Goal: Task Accomplishment & Management: Complete application form

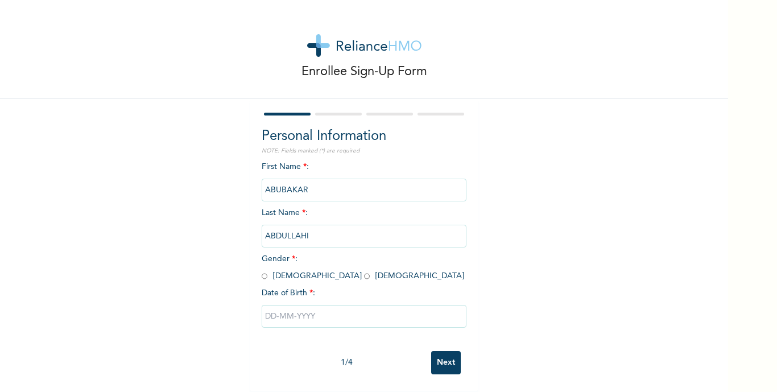
scroll to position [8, 0]
click at [262, 271] on input "radio" at bounding box center [265, 276] width 6 height 11
radio input "true"
click at [269, 306] on input "text" at bounding box center [364, 316] width 205 height 23
select select "8"
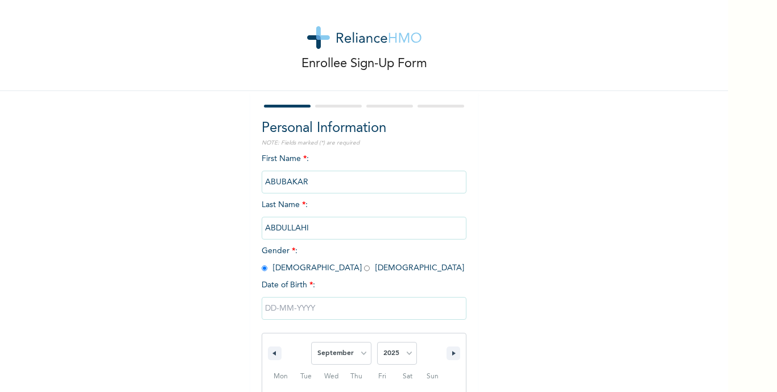
scroll to position [125, 0]
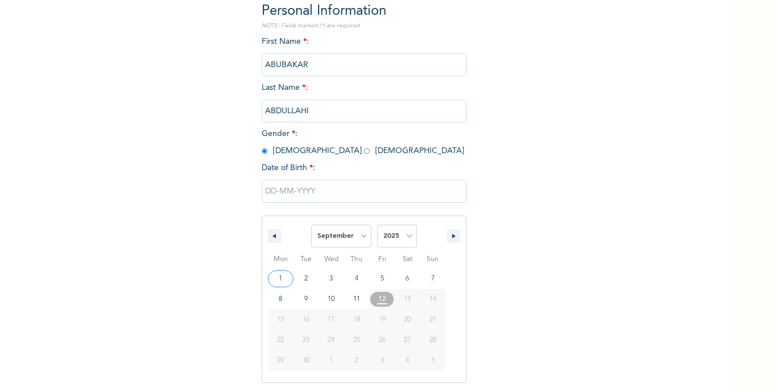
type input "[DATE]"
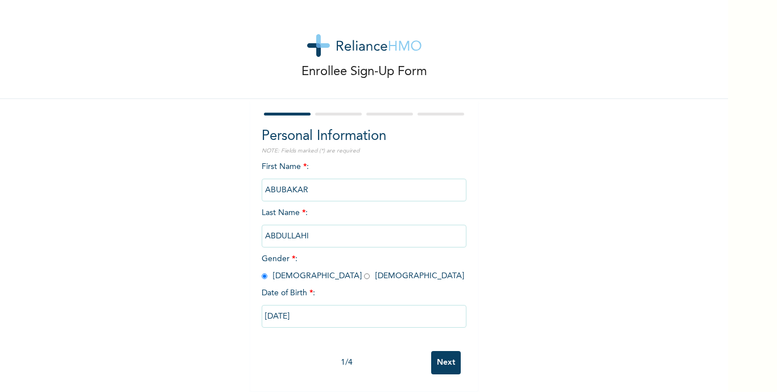
drag, startPoint x: 304, startPoint y: 305, endPoint x: 286, endPoint y: 306, distance: 18.2
click at [286, 306] on input "[DATE]" at bounding box center [364, 316] width 205 height 23
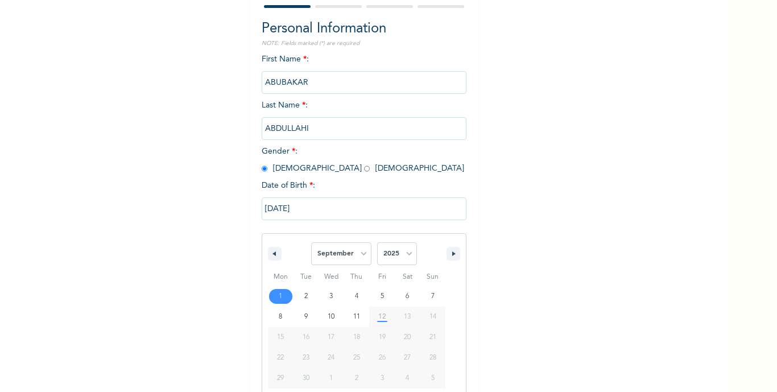
scroll to position [125, 0]
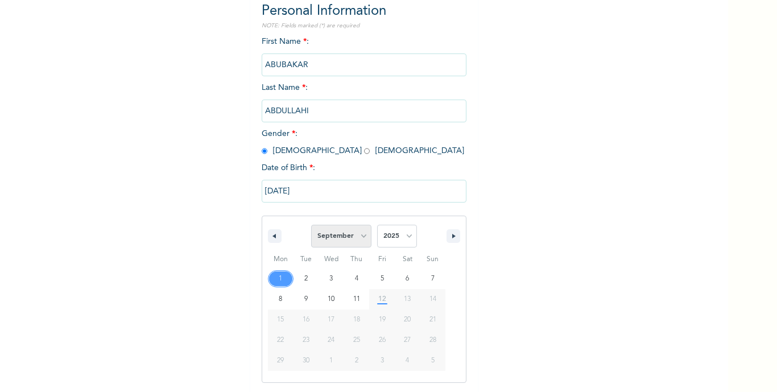
click at [357, 234] on select "January February March April May June July August September October November De…" at bounding box center [341, 236] width 60 height 23
select select "2"
click at [311, 225] on select "January February March April May June July August September October November De…" at bounding box center [341, 236] width 60 height 23
click at [408, 240] on select "2025 2024 2023 2022 2021 2020 2019 2018 2017 2016 2015 2014 2013 2012 2011 2010…" at bounding box center [397, 236] width 40 height 23
select select "1989"
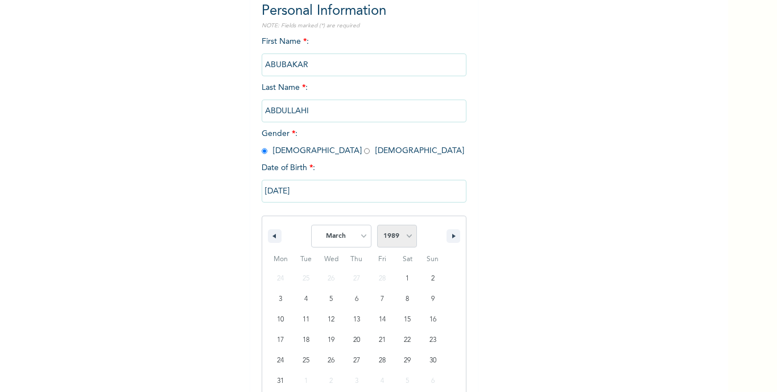
click at [377, 225] on select "2025 2024 2023 2022 2021 2020 2019 2018 2017 2016 2015 2014 2013 2012 2011 2010…" at bounding box center [397, 236] width 40 height 23
type input "[DATE]"
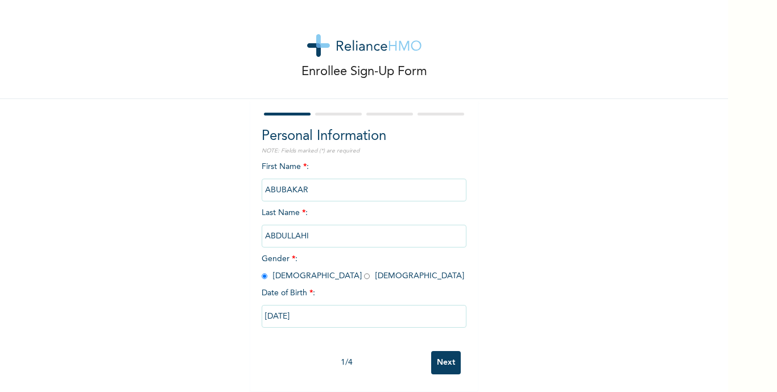
scroll to position [8, 0]
click at [442, 355] on input "Next" at bounding box center [446, 362] width 30 height 23
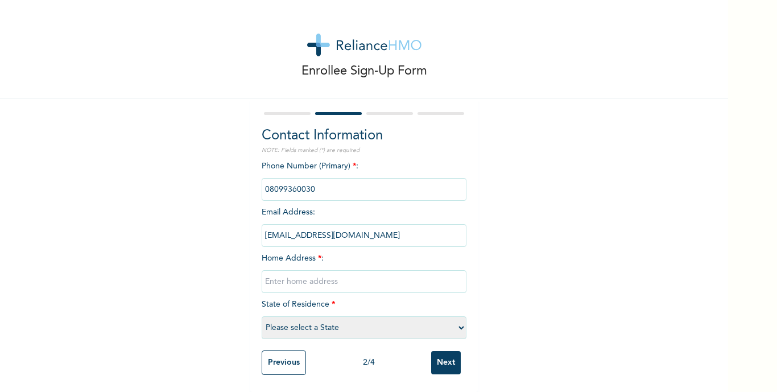
drag, startPoint x: 312, startPoint y: 182, endPoint x: 258, endPoint y: 180, distance: 54.6
click at [262, 180] on input "phone" at bounding box center [364, 189] width 205 height 23
click at [317, 179] on input "phone" at bounding box center [364, 189] width 205 height 23
click at [291, 275] on input "text" at bounding box center [364, 281] width 205 height 23
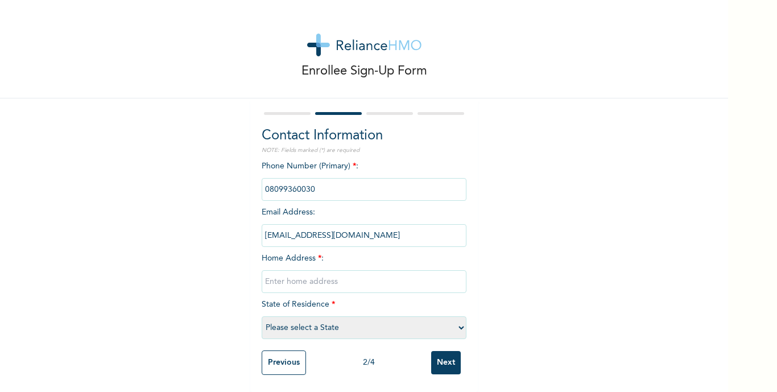
type input "N0.97 Sheka Quarters Kano."
select select "20"
click at [440, 351] on input "Next" at bounding box center [446, 362] width 30 height 23
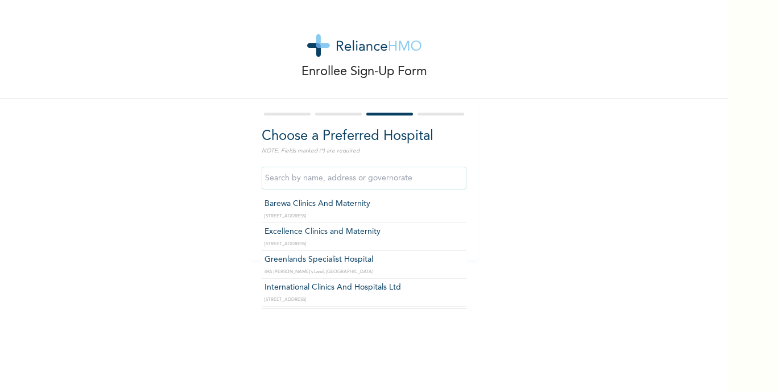
click at [347, 179] on input "text" at bounding box center [364, 178] width 205 height 23
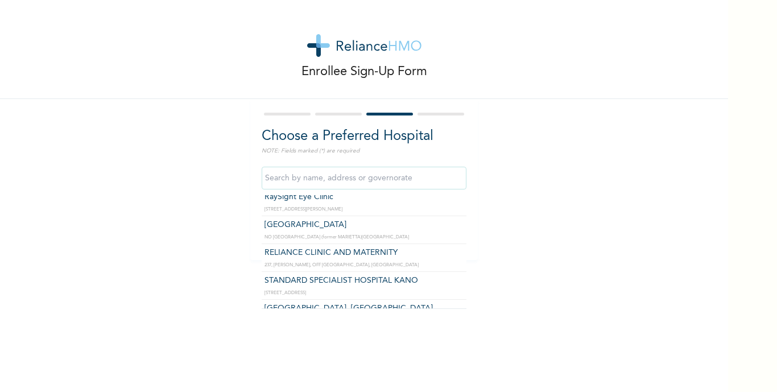
scroll to position [187, 0]
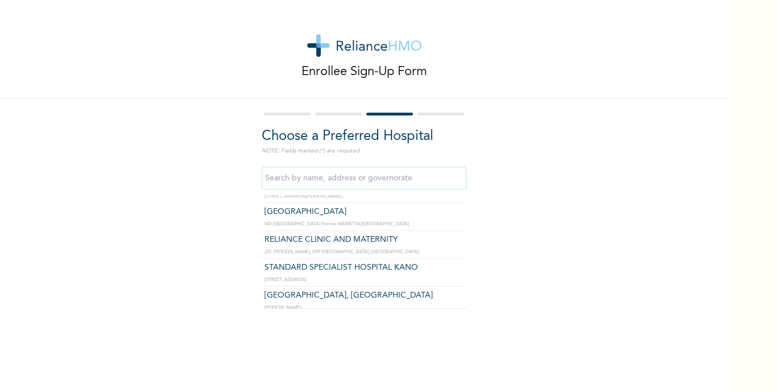
type input "STANDARD SPECIALIST HOSPITAL KANO"
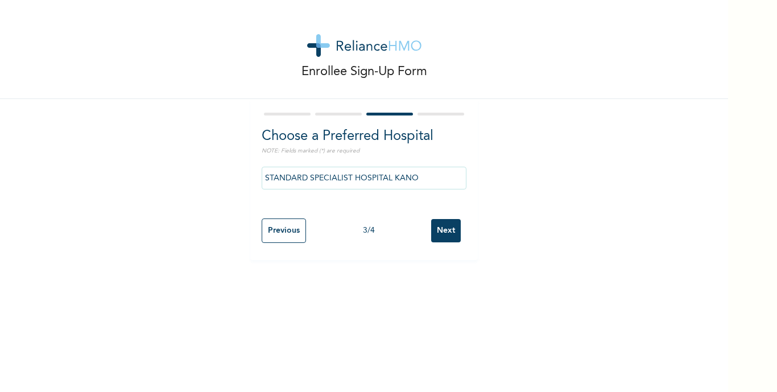
click at [442, 227] on input "Next" at bounding box center [446, 230] width 30 height 23
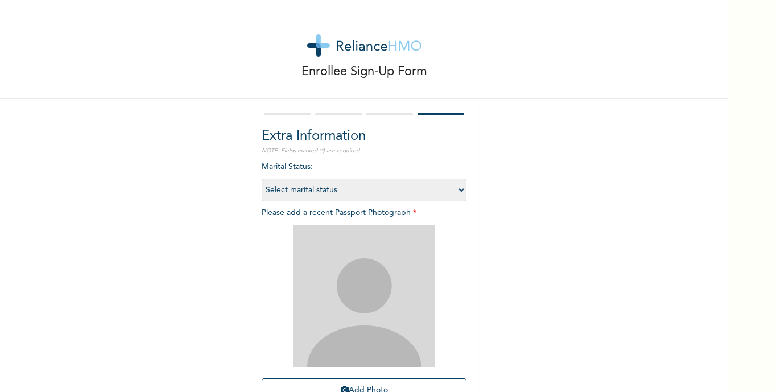
click at [457, 191] on select "Select marital status [DEMOGRAPHIC_DATA] Married [DEMOGRAPHIC_DATA] Widow/[DEMO…" at bounding box center [364, 190] width 205 height 23
select select "2"
click at [262, 179] on select "Select marital status [DEMOGRAPHIC_DATA] Married [DEMOGRAPHIC_DATA] Widow/[DEMO…" at bounding box center [364, 190] width 205 height 23
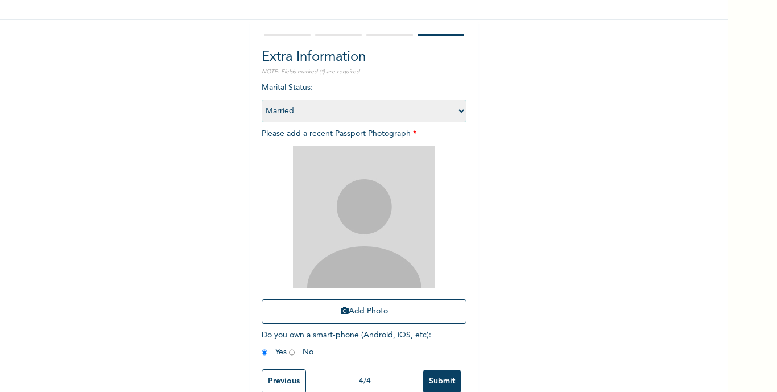
scroll to position [89, 0]
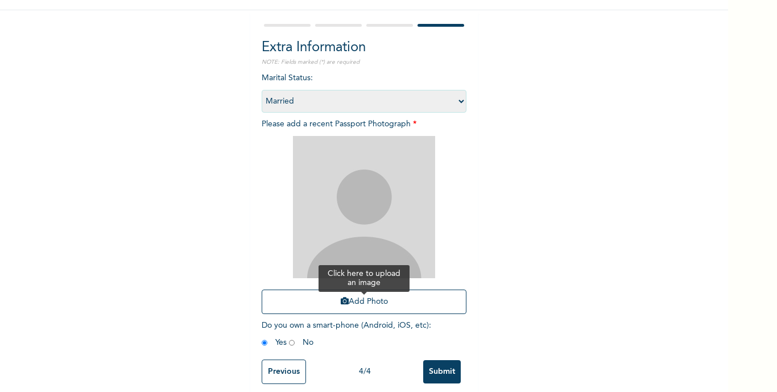
click at [361, 302] on button "Add Photo" at bounding box center [364, 301] width 205 height 24
click at [367, 301] on button "Add Photo" at bounding box center [364, 301] width 205 height 24
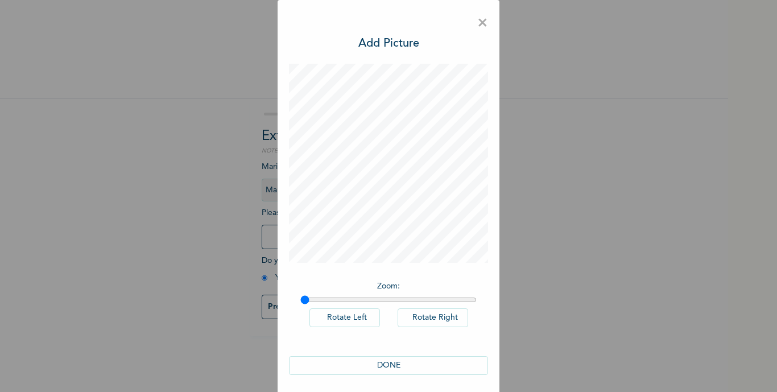
scroll to position [0, 0]
type input "1"
drag, startPoint x: 302, startPoint y: 299, endPoint x: 273, endPoint y: 296, distance: 28.6
click at [300, 296] on input "range" at bounding box center [388, 299] width 176 height 9
click at [384, 364] on button "DONE" at bounding box center [388, 365] width 199 height 19
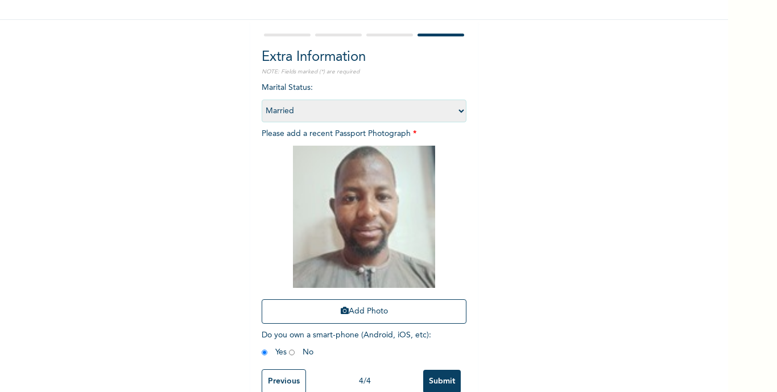
scroll to position [106, 0]
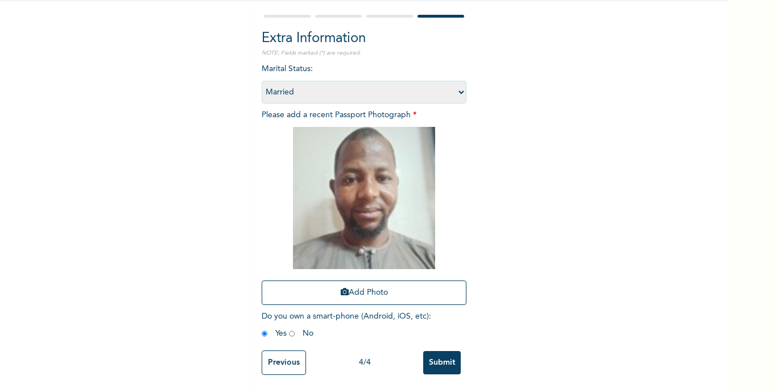
click at [436, 352] on input "Submit" at bounding box center [442, 362] width 38 height 23
